Goal: Task Accomplishment & Management: Use online tool/utility

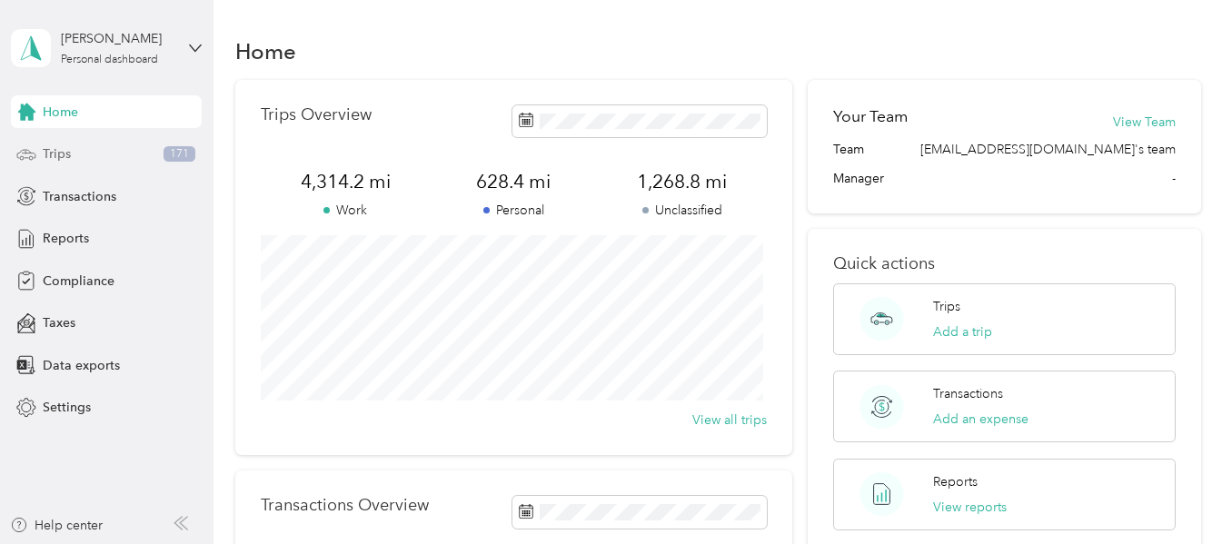
click at [74, 155] on div "Trips 171" at bounding box center [106, 154] width 191 height 33
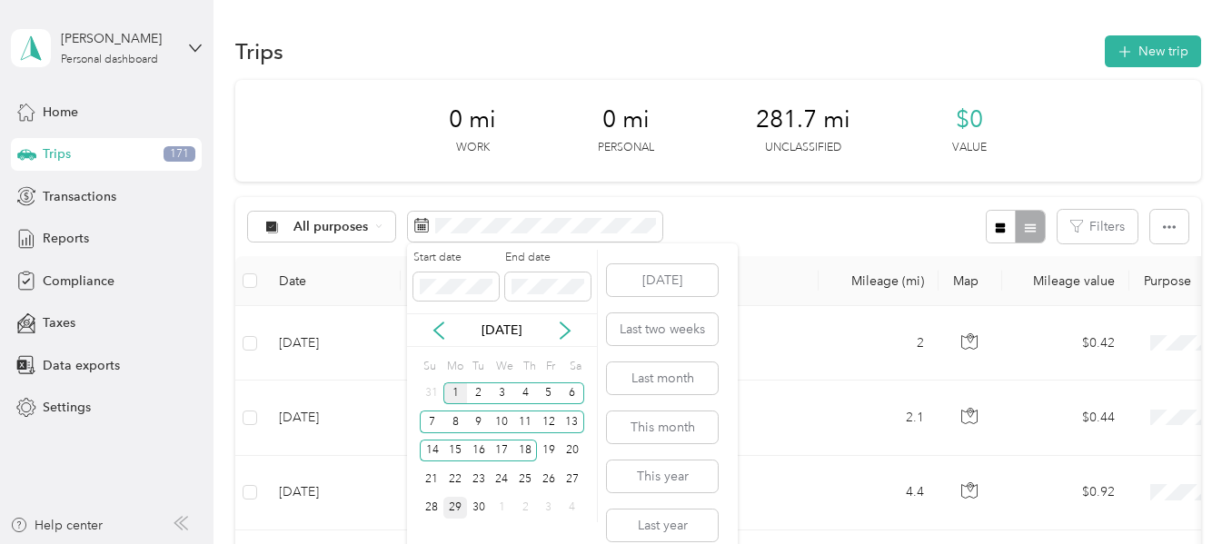
click at [457, 383] on div "1" at bounding box center [455, 394] width 24 height 23
click at [454, 510] on div "29" at bounding box center [455, 508] width 24 height 23
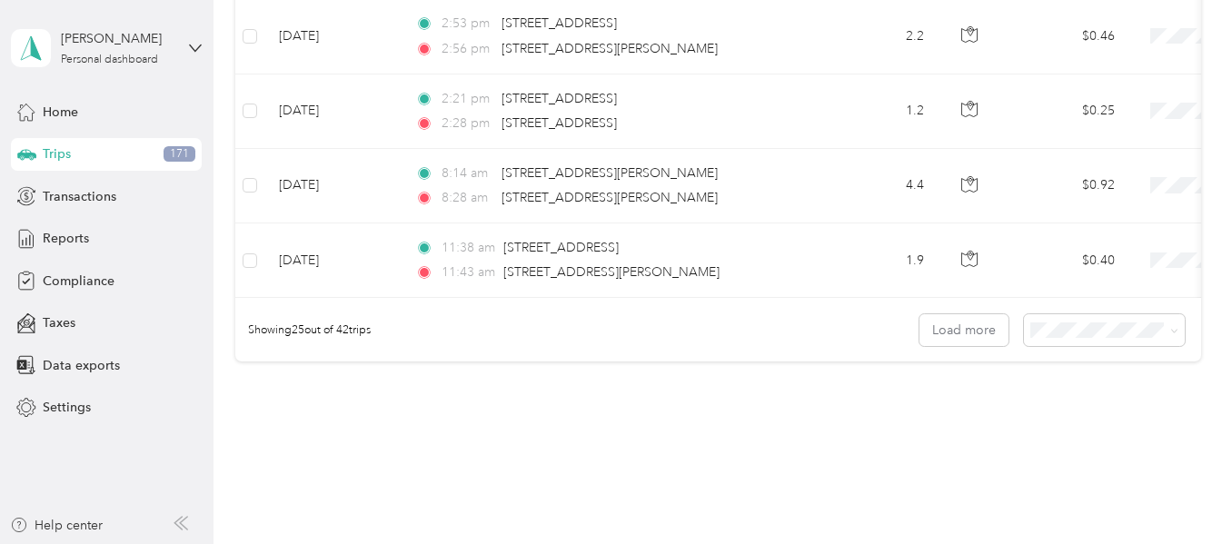
scroll to position [1908, 0]
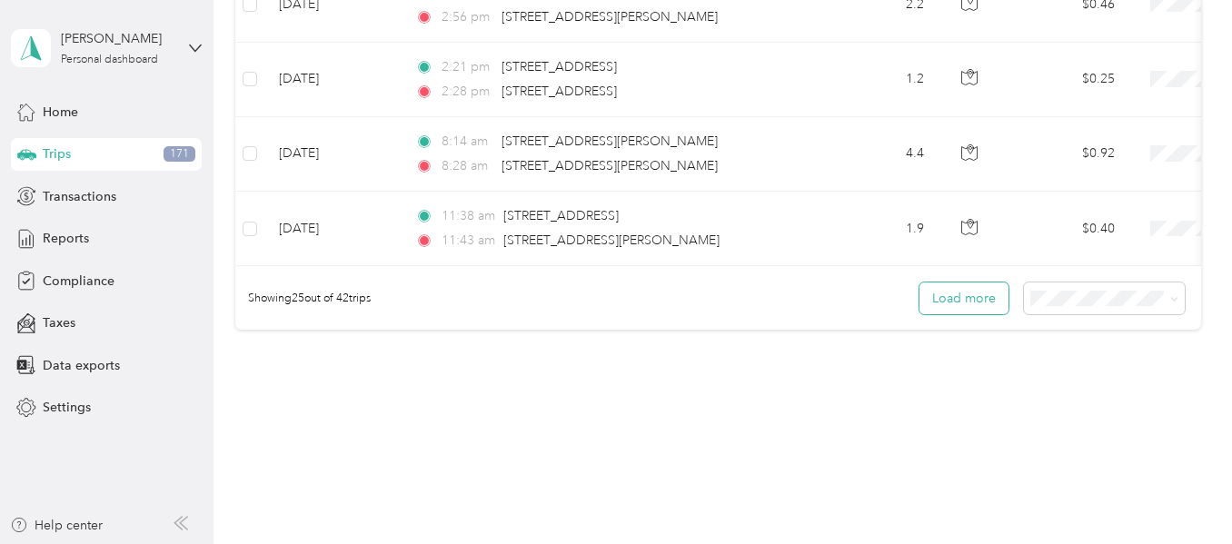
click at [970, 314] on button "Load more" at bounding box center [964, 299] width 89 height 32
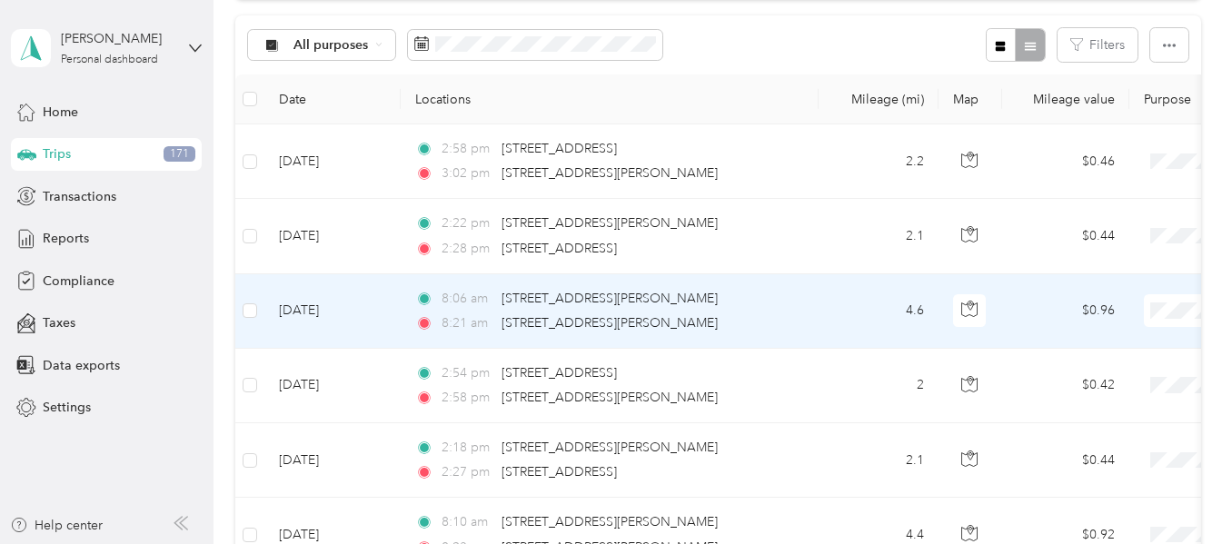
scroll to position [0, 0]
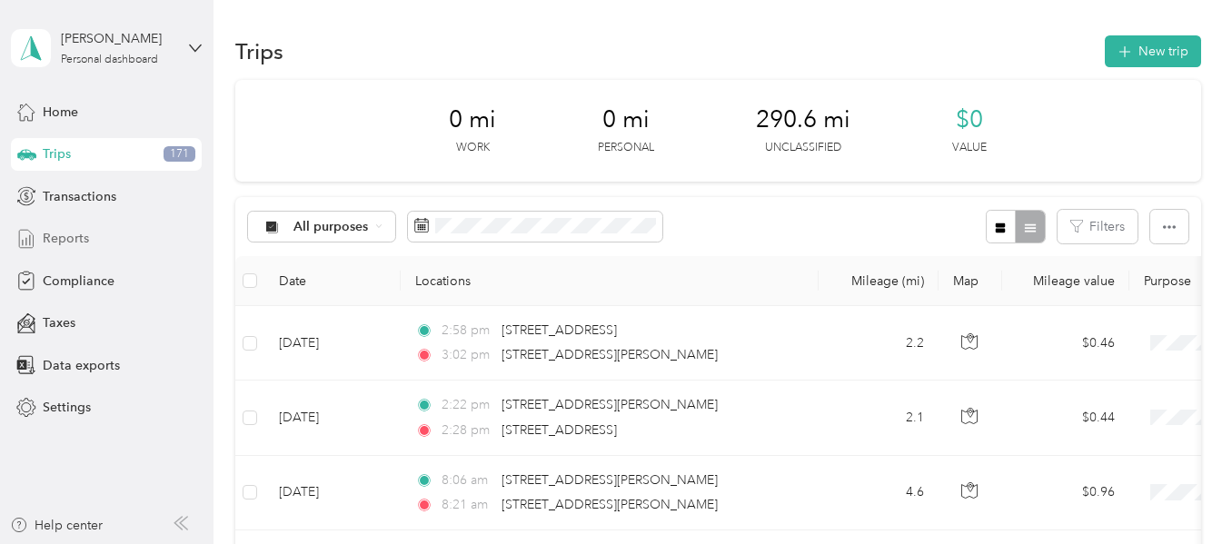
click at [81, 238] on span "Reports" at bounding box center [66, 238] width 46 height 19
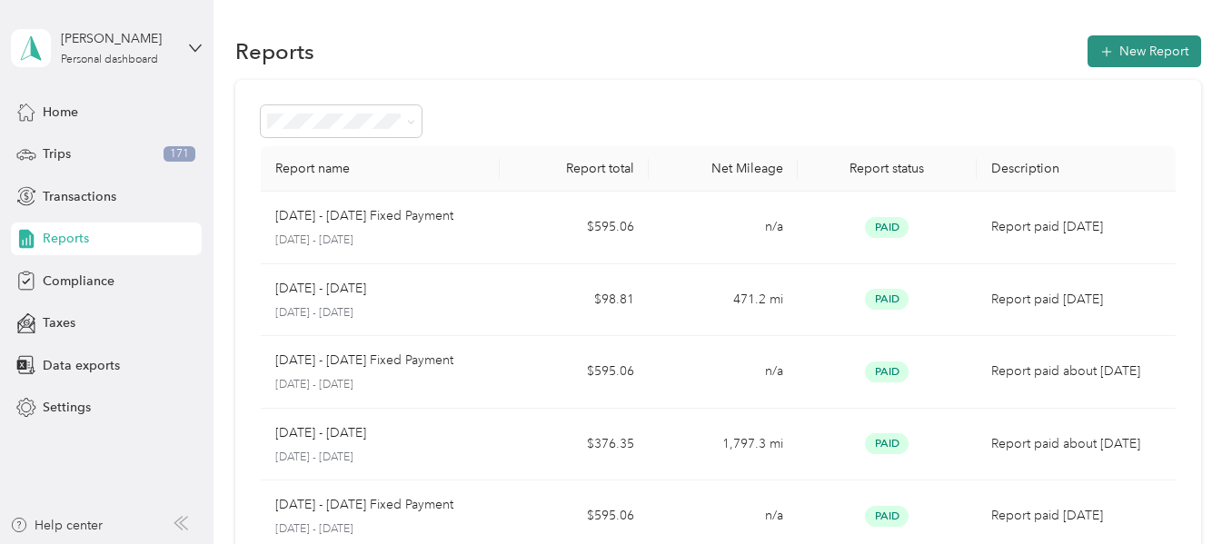
click at [1121, 58] on button "New Report" at bounding box center [1145, 51] width 114 height 32
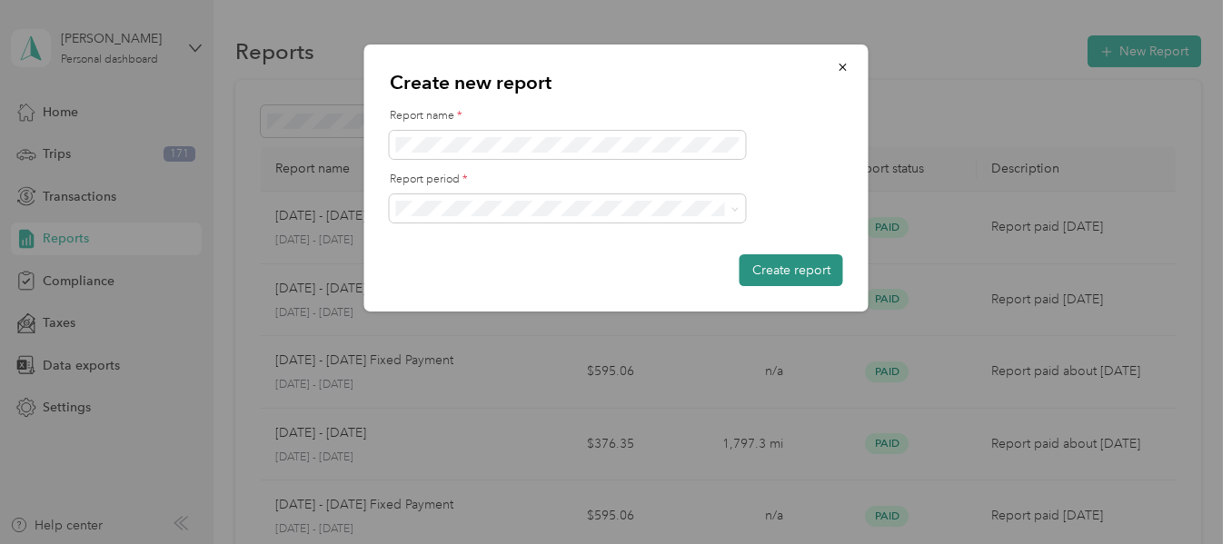
click at [776, 272] on button "Create report" at bounding box center [792, 270] width 104 height 32
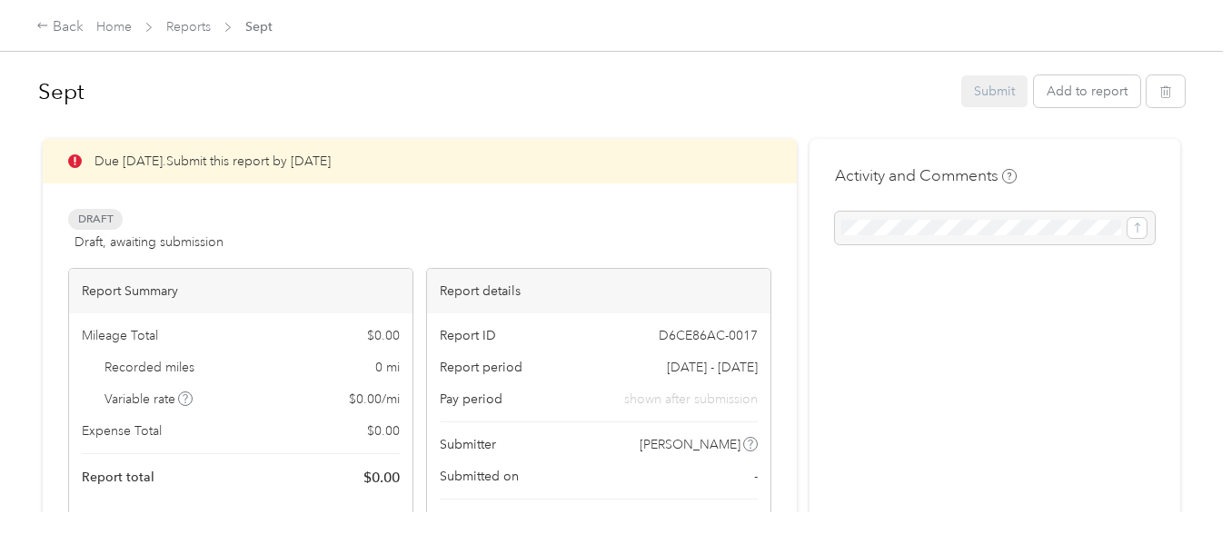
click at [991, 96] on div "Submit Add to report" at bounding box center [1073, 91] width 224 height 32
click at [984, 100] on div "Submit Add to report" at bounding box center [1073, 91] width 224 height 32
click at [109, 23] on link "Home" at bounding box center [113, 26] width 35 height 15
